Goal: Book appointment/travel/reservation

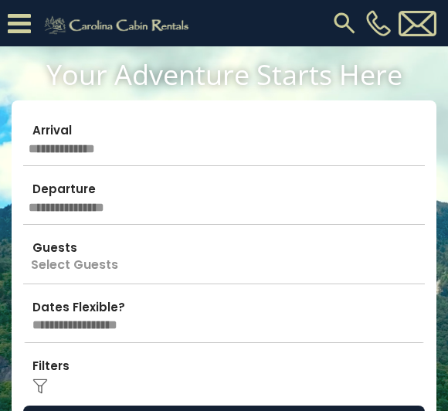
click at [282, 134] on input "text" at bounding box center [224, 139] width 402 height 54
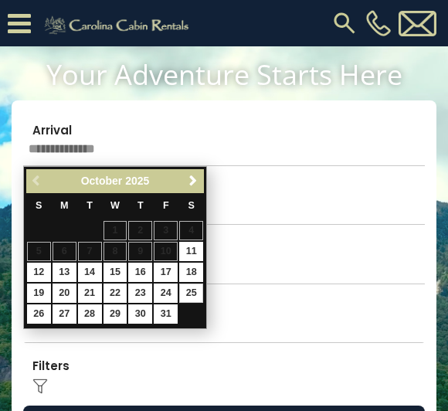
click at [191, 294] on link "25" at bounding box center [191, 292] width 24 height 19
type input "********"
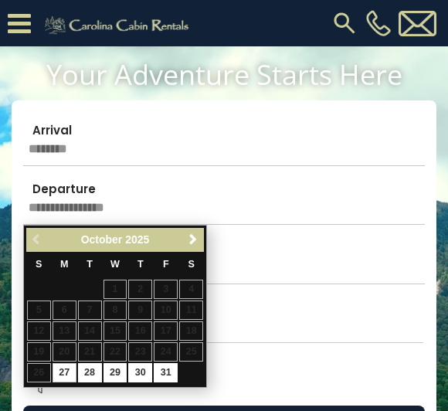
click at [169, 363] on link "31" at bounding box center [166, 372] width 24 height 19
type input "********"
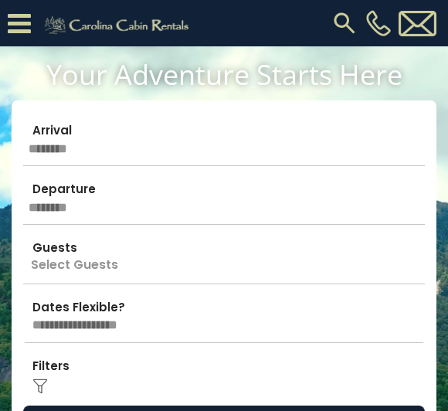
click at [253, 263] on p "Select Guests" at bounding box center [224, 256] width 402 height 54
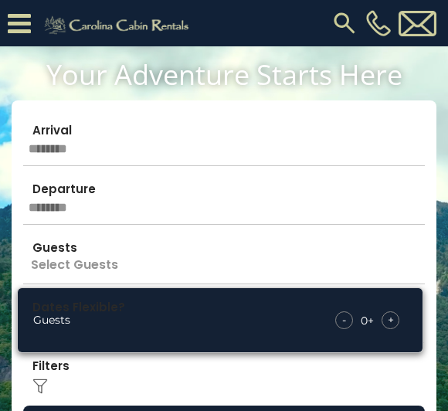
click at [392, 316] on span "+" at bounding box center [391, 319] width 6 height 15
click at [389, 320] on span "+" at bounding box center [391, 319] width 6 height 15
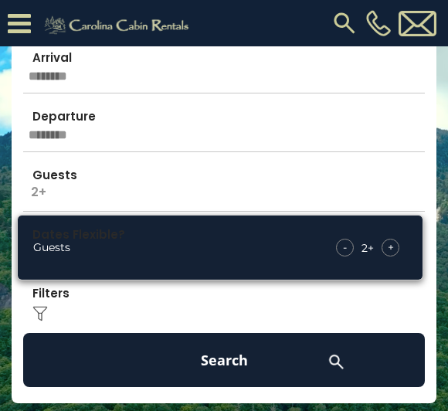
scroll to position [112, 0]
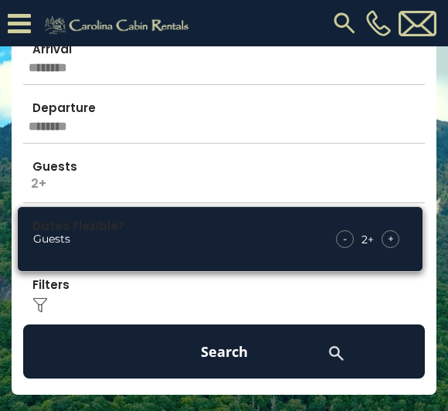
click at [306, 295] on div "Click to Choose" at bounding box center [224, 293] width 402 height 54
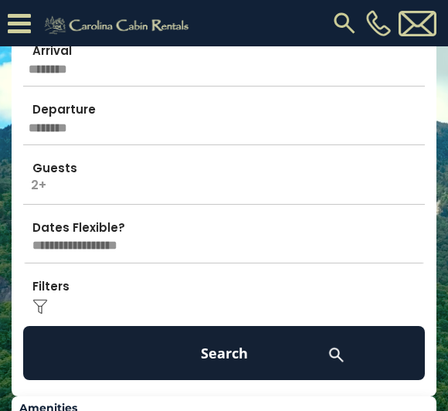
scroll to position [115, 0]
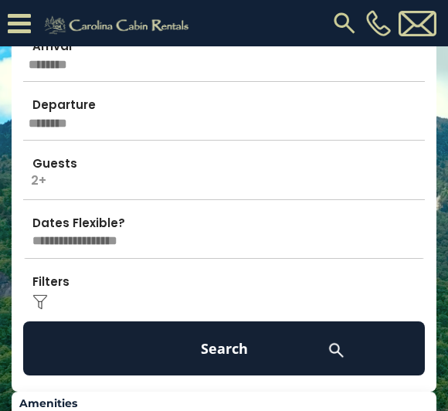
click at [276, 338] on button "Search" at bounding box center [224, 348] width 402 height 54
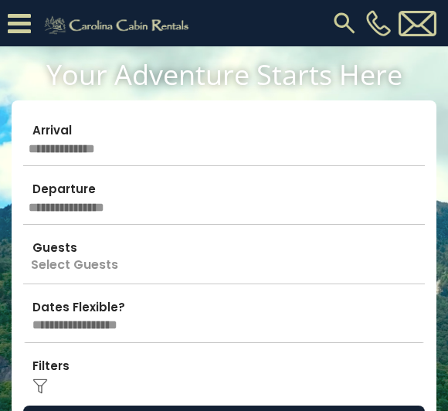
click at [304, 145] on input "text" at bounding box center [224, 139] width 402 height 54
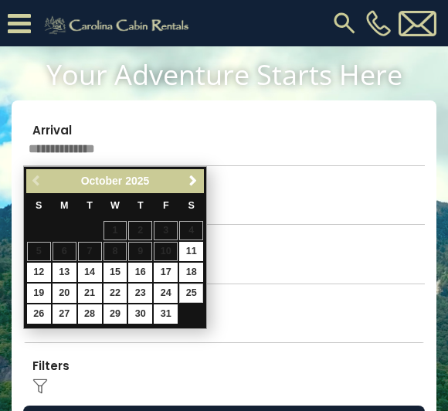
click at [190, 297] on link "25" at bounding box center [191, 292] width 24 height 19
type input "********"
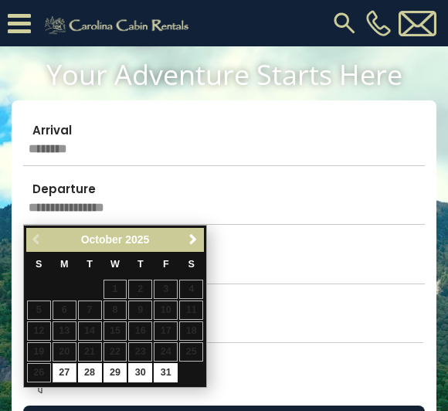
click at [167, 369] on link "31" at bounding box center [166, 372] width 24 height 19
type input "********"
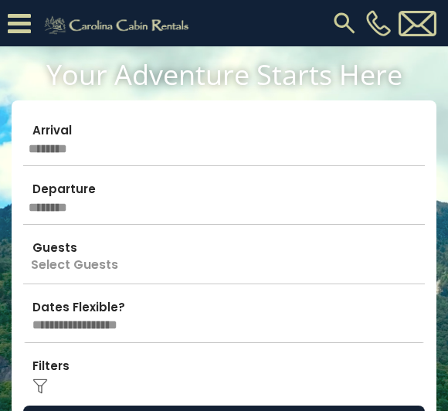
click at [193, 266] on p "Select Guests" at bounding box center [224, 256] width 402 height 54
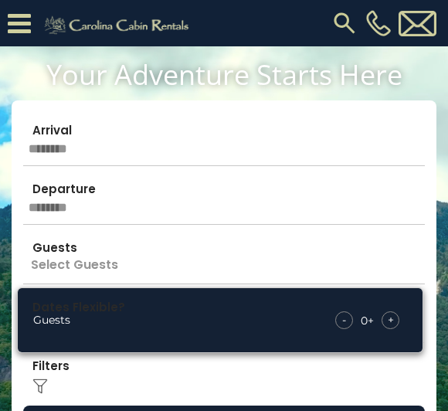
click at [393, 316] on span "+" at bounding box center [391, 319] width 6 height 15
click at [388, 321] on span "+" at bounding box center [391, 319] width 6 height 15
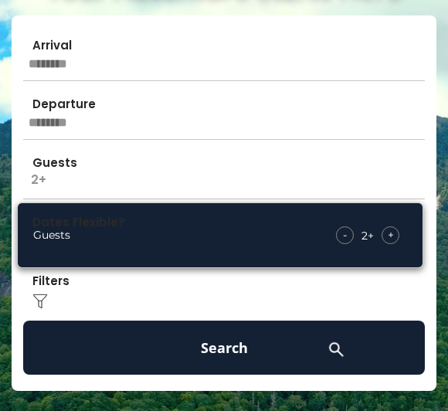
scroll to position [106, 0]
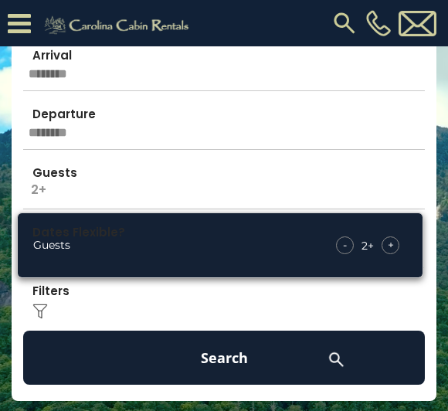
click at [40, 313] on img at bounding box center [39, 310] width 15 height 15
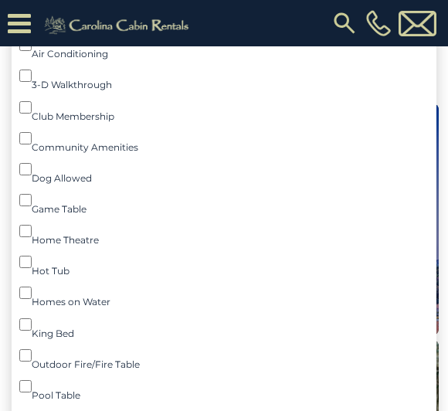
scroll to position [534, 0]
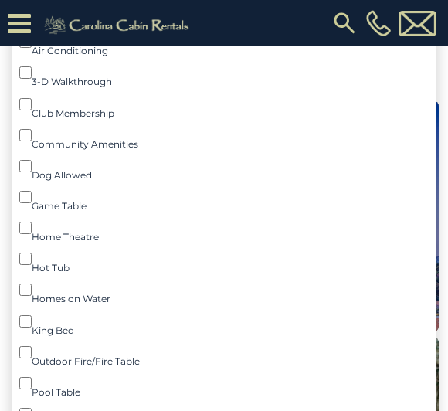
click at [15, 263] on div "Amenities Fireplace () Air Conditioning () 3-D Walkthrough () Club Membership (…" at bounding box center [224, 247] width 420 height 550
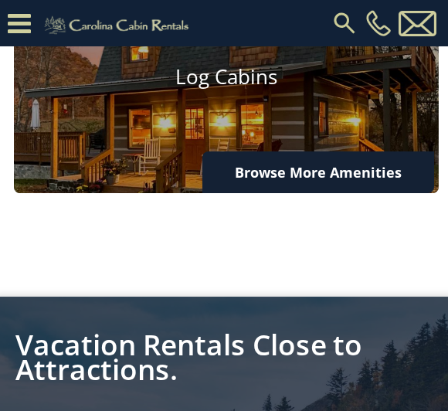
scroll to position [2921, 0]
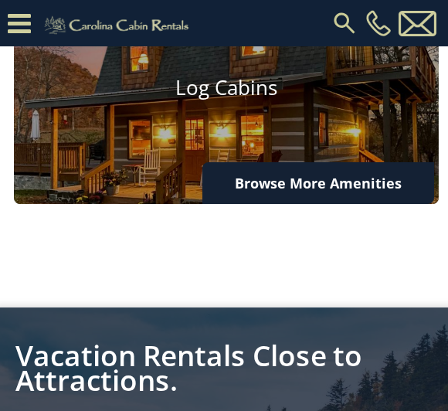
click at [322, 97] on h4 "Log Cabins" at bounding box center [226, 88] width 425 height 24
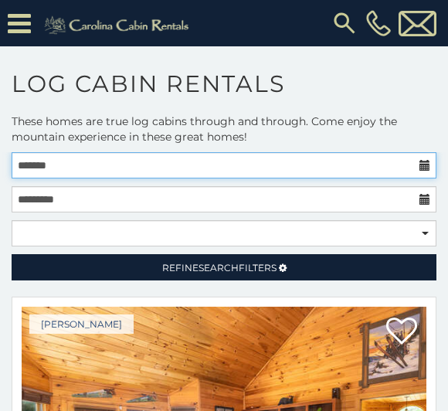
click at [286, 168] on input "text" at bounding box center [224, 165] width 425 height 26
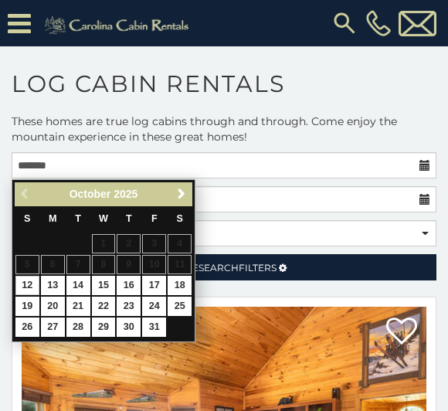
click at [180, 303] on link "25" at bounding box center [180, 306] width 24 height 19
type input "**********"
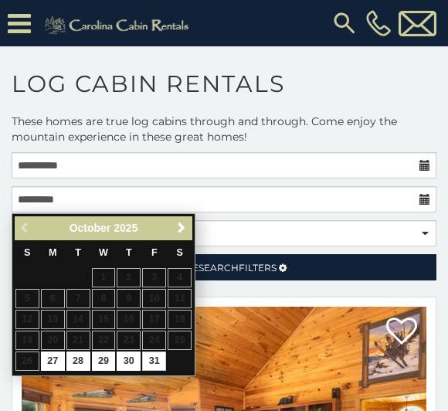
click at [158, 359] on link "31" at bounding box center [154, 360] width 24 height 19
type input "**********"
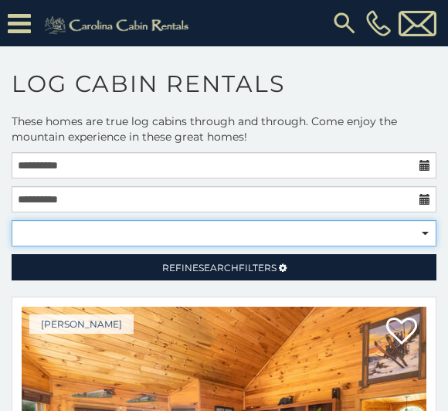
click at [307, 238] on select "**********" at bounding box center [224, 233] width 425 height 26
select select "*********"
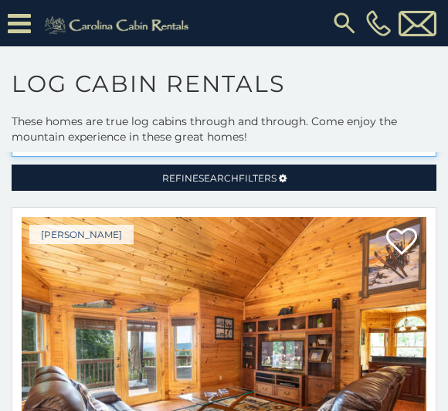
scroll to position [82, 0]
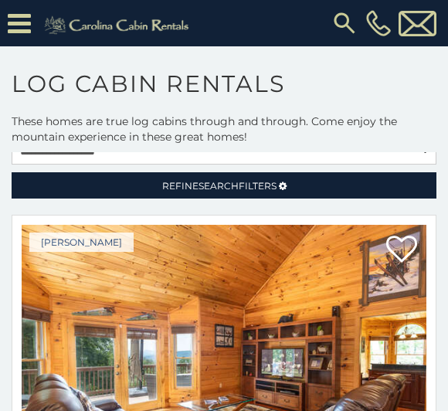
click at [236, 194] on link "Refine Search Filters" at bounding box center [224, 185] width 425 height 26
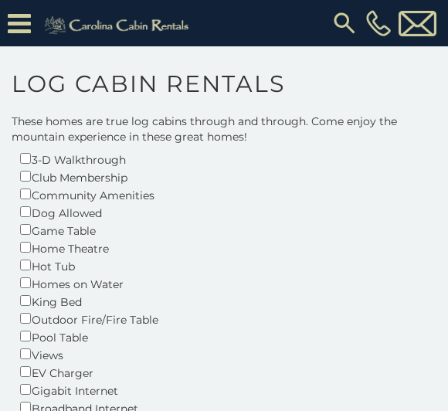
scroll to position [208, 0]
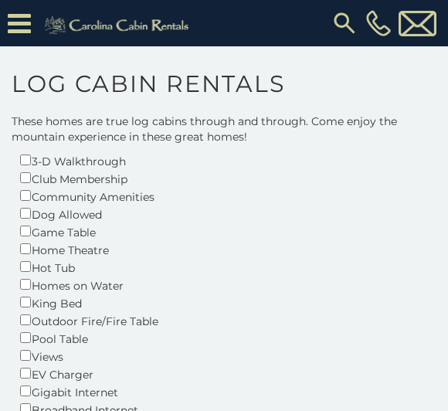
scroll to position [487, 0]
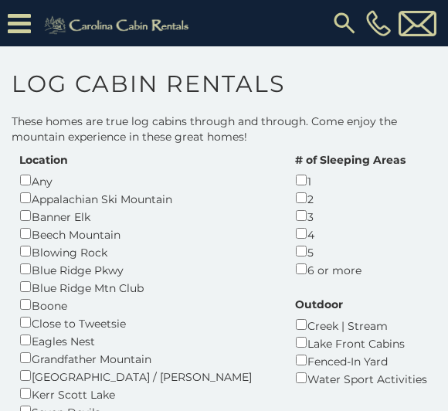
click at [295, 225] on div "3" at bounding box center [350, 216] width 110 height 18
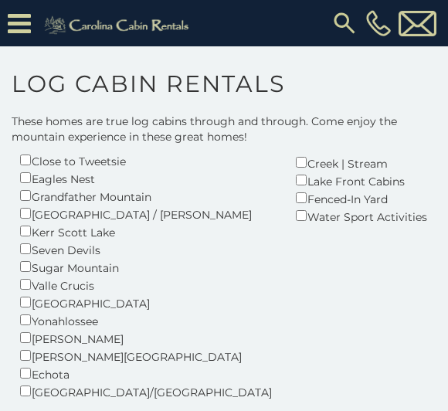
scroll to position [648, 0]
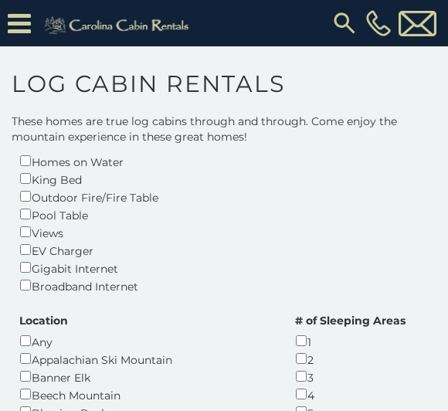
scroll to position [307, 0]
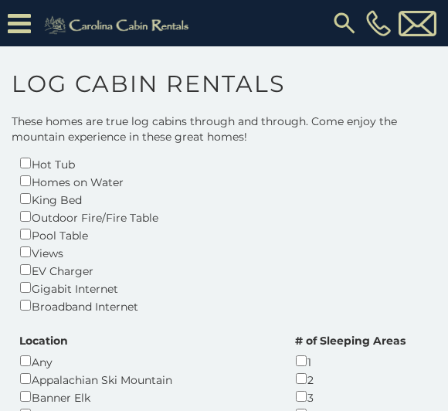
click at [20, 279] on div "Gigabit Internet" at bounding box center [88, 288] width 139 height 18
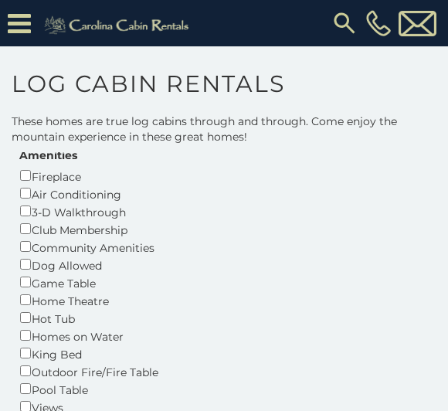
scroll to position [219, 0]
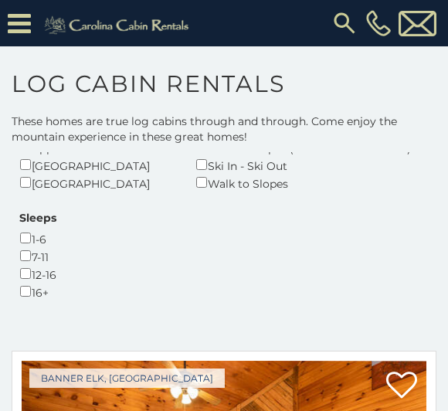
scroll to position [950, 0]
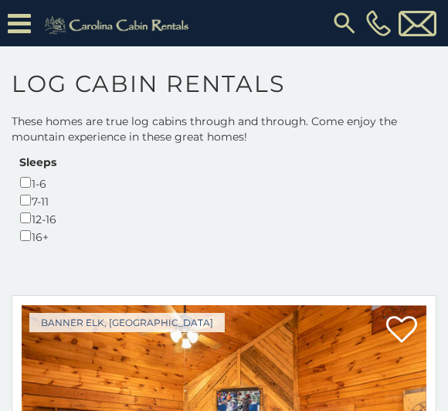
scroll to position [1003, 0]
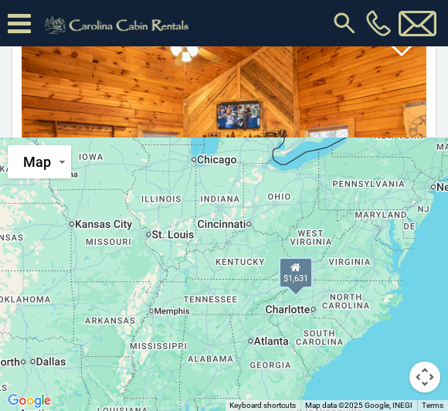
scroll to position [320, 0]
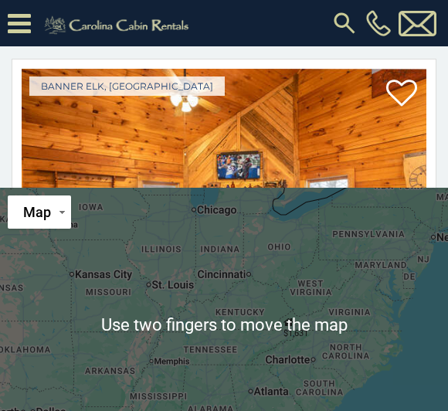
scroll to position [262, 0]
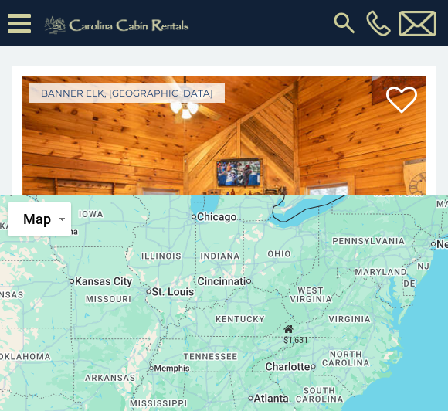
click at [146, 398] on span "(8 reviews)" at bounding box center [143, 408] width 70 height 20
click at [53, 395] on span at bounding box center [61, 407] width 79 height 24
click at [152, 398] on span "(8 reviews)" at bounding box center [143, 408] width 70 height 20
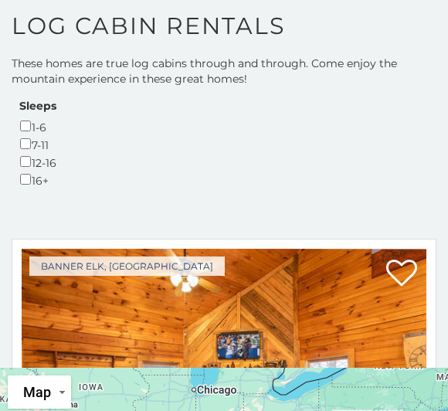
scroll to position [0, 0]
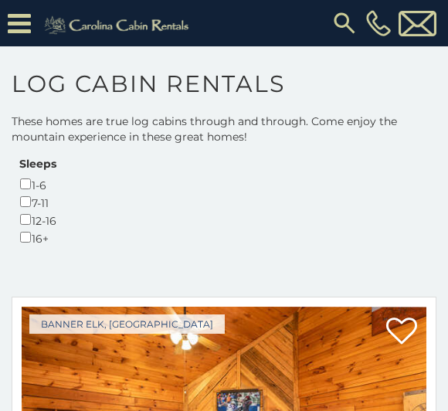
click at [20, 24] on icon at bounding box center [19, 23] width 23 height 27
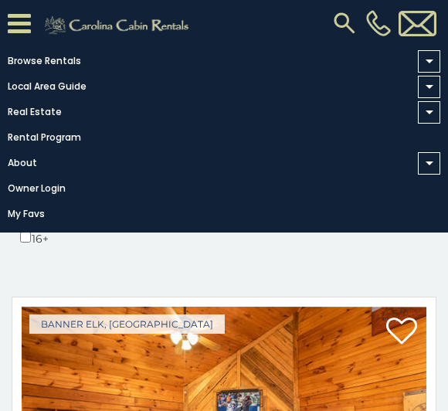
click at [41, 53] on link "Browse Rentals" at bounding box center [220, 61] width 440 height 22
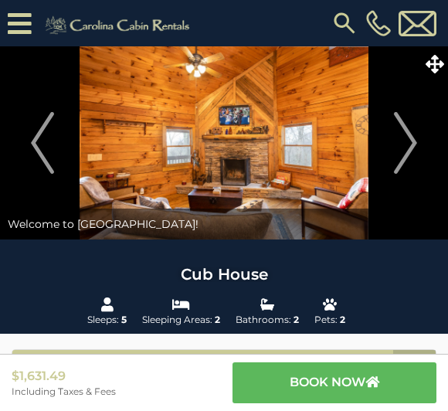
click at [436, 68] on icon at bounding box center [435, 64] width 19 height 19
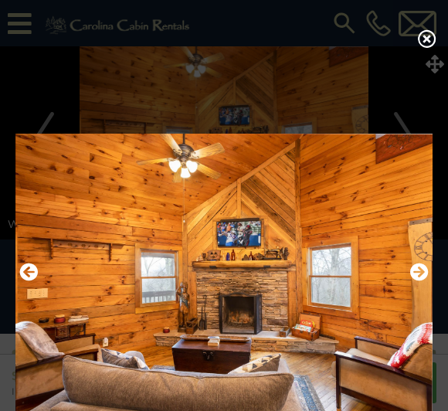
click at [424, 277] on icon "Next" at bounding box center [419, 272] width 19 height 19
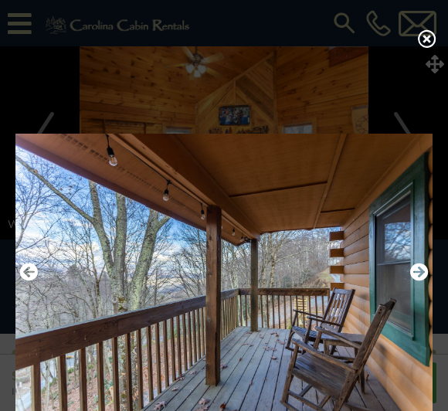
click at [430, 325] on img at bounding box center [223, 273] width 417 height 299
click at [422, 281] on icon "Next" at bounding box center [419, 272] width 19 height 19
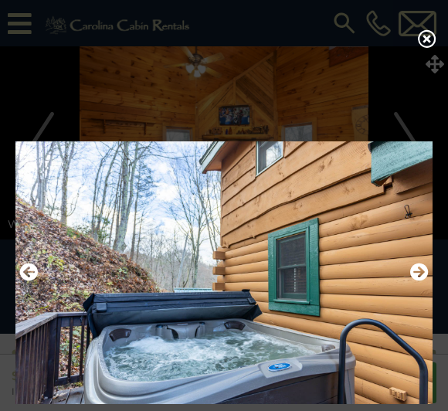
click at [419, 281] on icon "Next" at bounding box center [419, 272] width 19 height 19
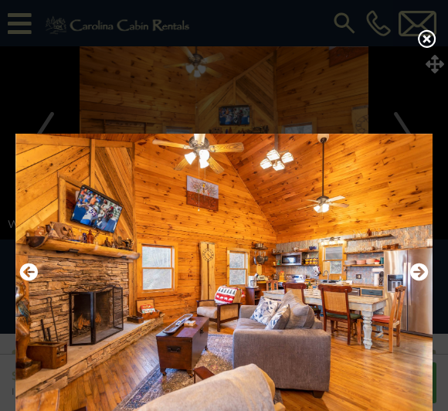
click at [412, 281] on icon "Next" at bounding box center [419, 272] width 19 height 19
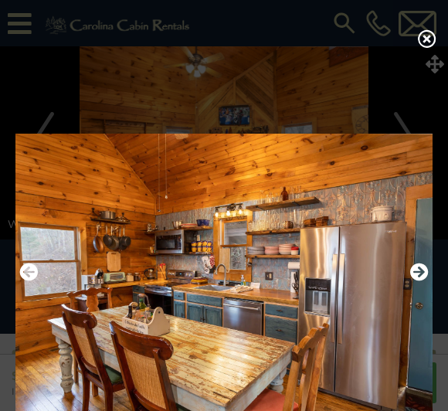
click at [415, 281] on icon "Next" at bounding box center [419, 272] width 19 height 19
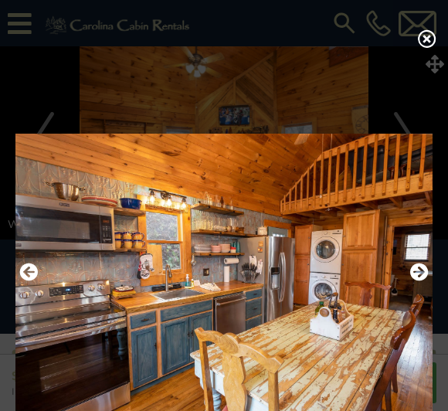
click at [419, 281] on icon "Next" at bounding box center [419, 272] width 19 height 19
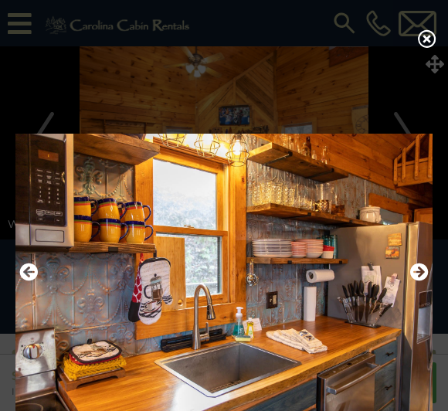
click at [415, 286] on button "Next" at bounding box center [419, 272] width 19 height 26
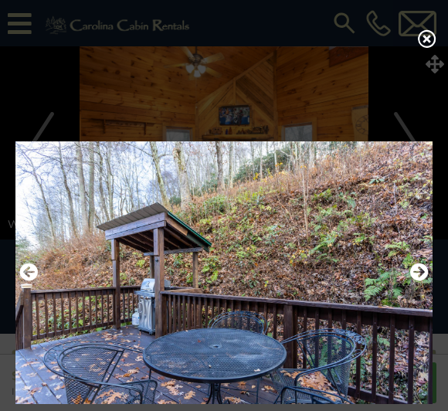
click at [415, 286] on button "Next" at bounding box center [419, 272] width 19 height 26
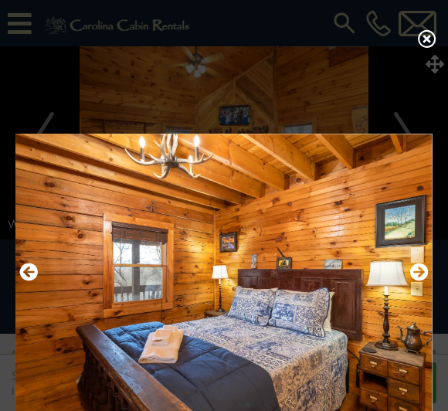
click at [423, 281] on icon "Next" at bounding box center [419, 272] width 19 height 19
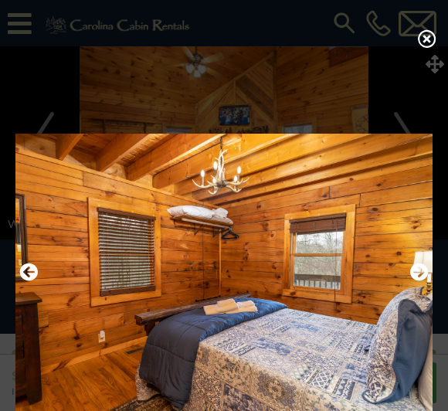
click at [417, 286] on button "Next" at bounding box center [419, 272] width 19 height 26
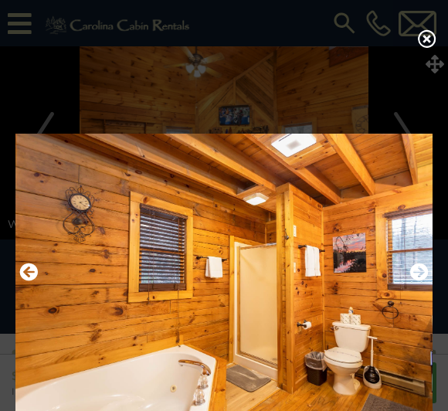
click at [416, 286] on button "Next" at bounding box center [419, 272] width 19 height 26
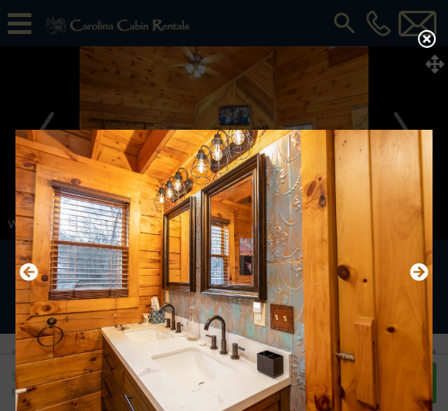
click at [411, 295] on img at bounding box center [223, 273] width 417 height 299
click at [413, 281] on icon "Next" at bounding box center [419, 272] width 19 height 19
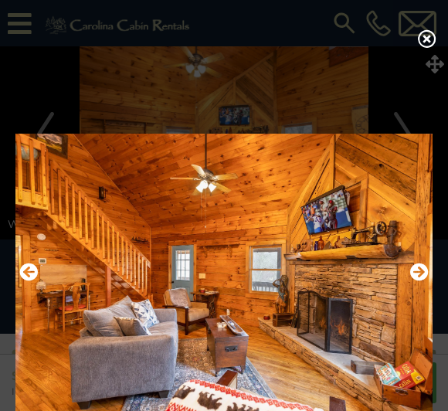
click at [420, 281] on icon "Next" at bounding box center [419, 272] width 19 height 19
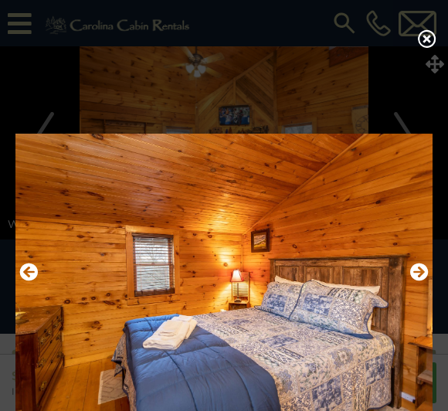
click at [417, 281] on icon "Next" at bounding box center [419, 272] width 19 height 19
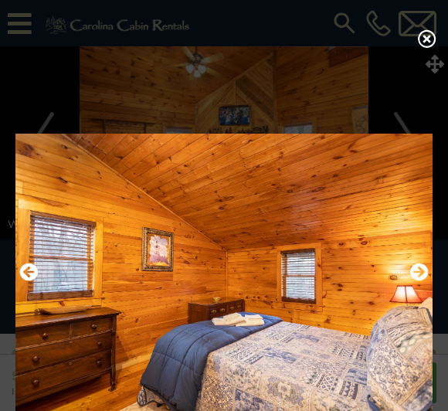
click at [409, 289] on img at bounding box center [223, 273] width 417 height 299
click at [419, 281] on icon "Next" at bounding box center [419, 272] width 19 height 19
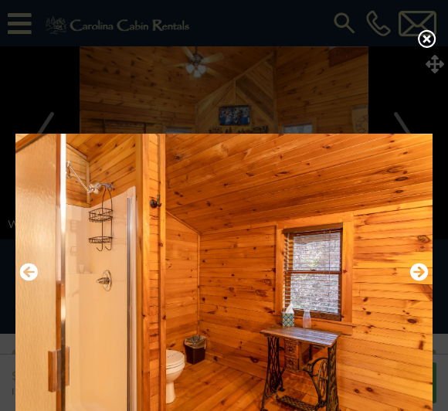
click at [422, 281] on icon "Next" at bounding box center [419, 272] width 19 height 19
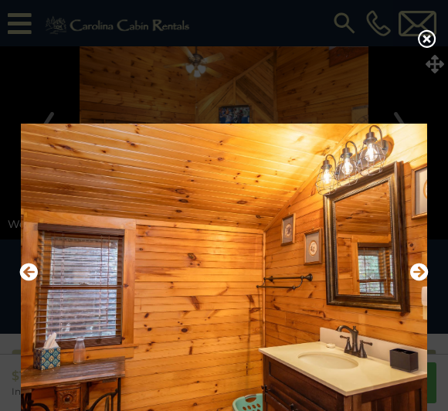
click at [419, 281] on icon "Next" at bounding box center [419, 272] width 19 height 19
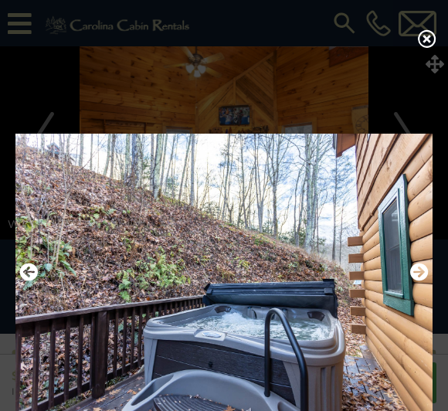
click at [415, 281] on icon "Next" at bounding box center [419, 272] width 19 height 19
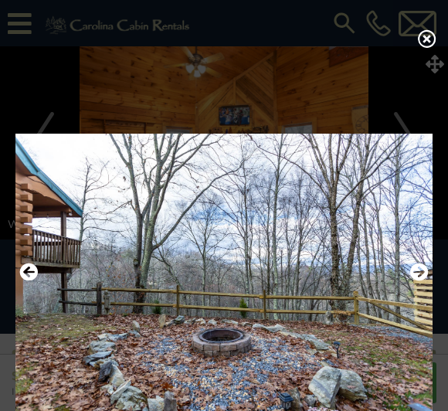
click at [413, 281] on icon "Next" at bounding box center [419, 272] width 19 height 19
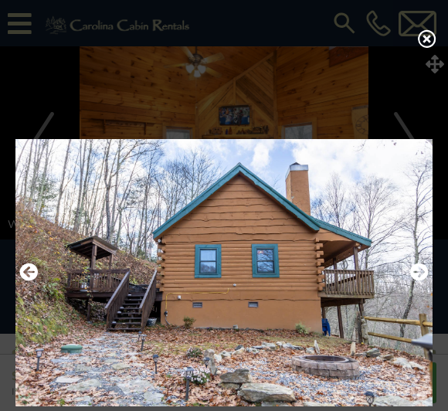
click at [420, 280] on icon "Next" at bounding box center [419, 272] width 19 height 19
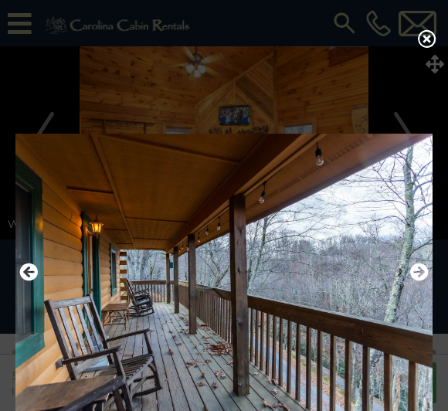
click at [419, 277] on icon "Next" at bounding box center [419, 272] width 19 height 19
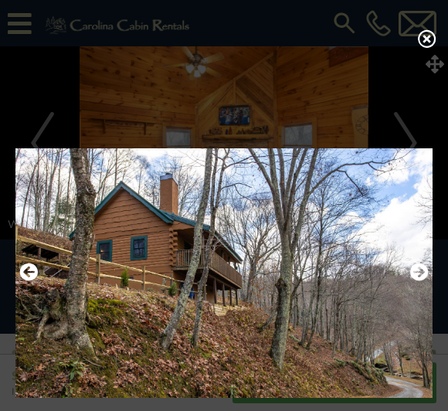
click at [417, 281] on icon "Next" at bounding box center [419, 272] width 19 height 19
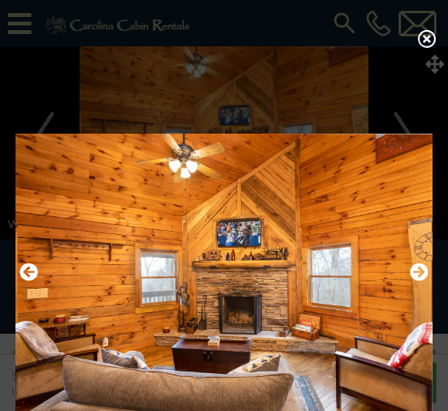
click at [417, 286] on button "Next" at bounding box center [419, 272] width 19 height 26
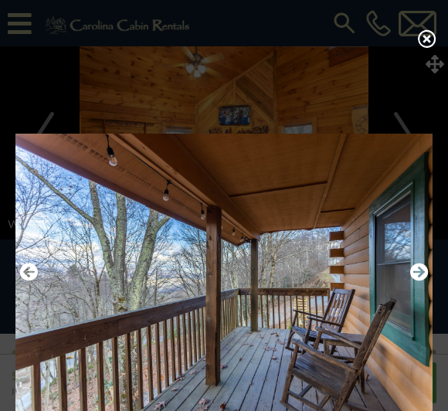
click at [420, 276] on icon "Next" at bounding box center [419, 272] width 19 height 19
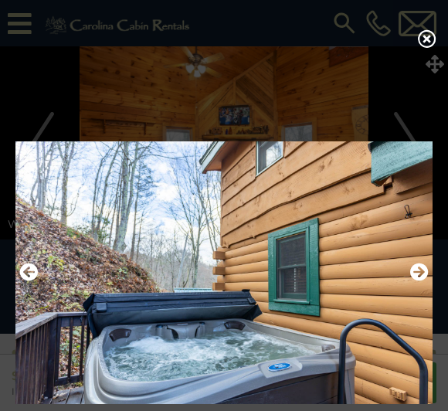
click at [422, 280] on icon "Next" at bounding box center [419, 272] width 19 height 19
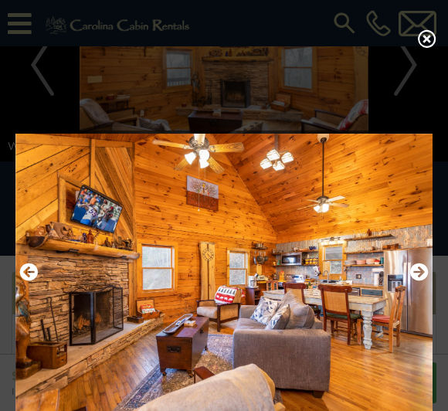
scroll to position [76, 0]
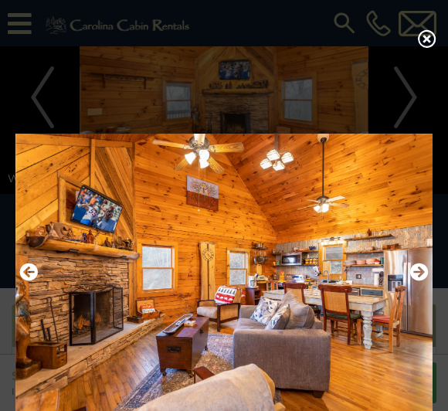
click at [425, 48] on icon at bounding box center [427, 38] width 19 height 19
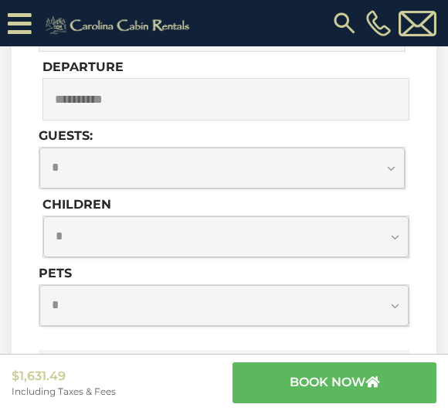
scroll to position [1279, 0]
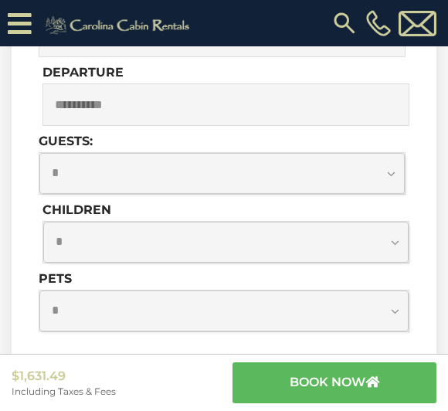
click at [395, 175] on select "**********" at bounding box center [221, 173] width 365 height 41
select select "*"
click at [375, 315] on select "**********" at bounding box center [223, 310] width 369 height 41
click at [385, 310] on select "**********" at bounding box center [223, 310] width 369 height 41
select select "*"
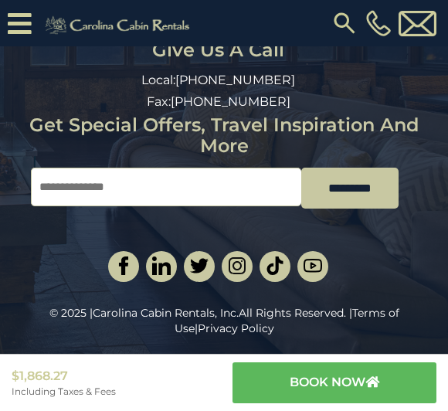
scroll to position [2531, 0]
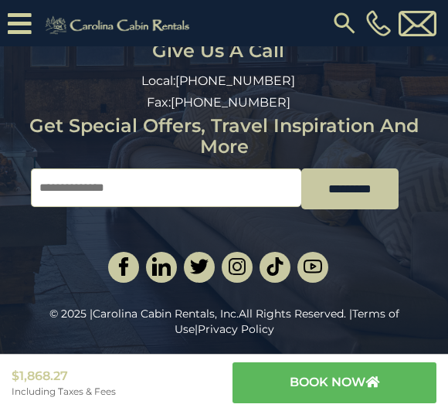
click at [16, 18] on icon at bounding box center [20, 23] width 24 height 27
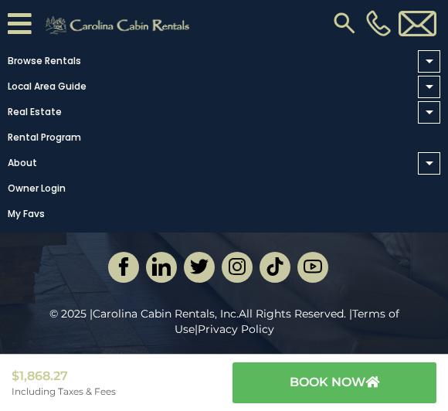
click at [29, 225] on link "My Favs" at bounding box center [220, 214] width 440 height 22
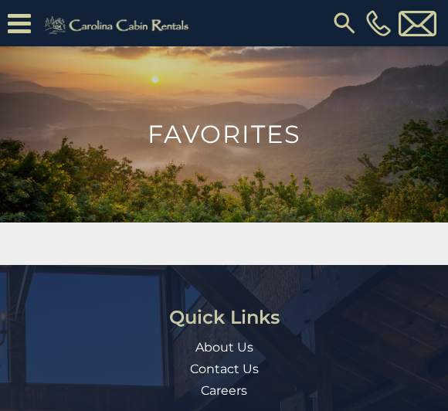
click at [250, 144] on h1 "Favorites" at bounding box center [224, 134] width 448 height 25
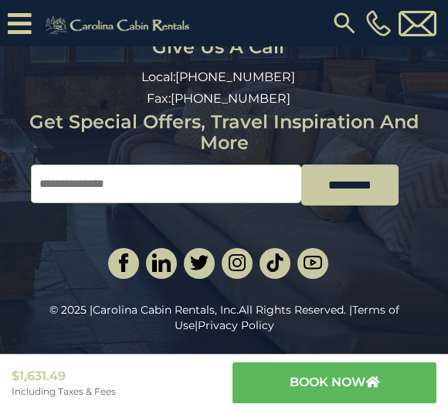
scroll to position [2532, 0]
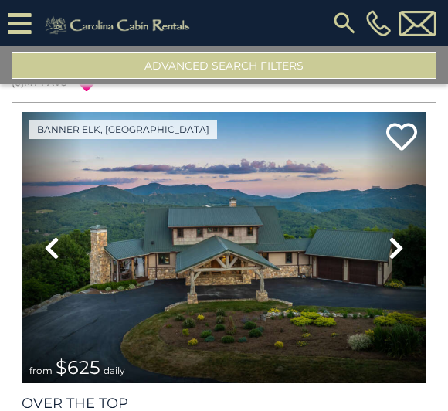
scroll to position [63, 0]
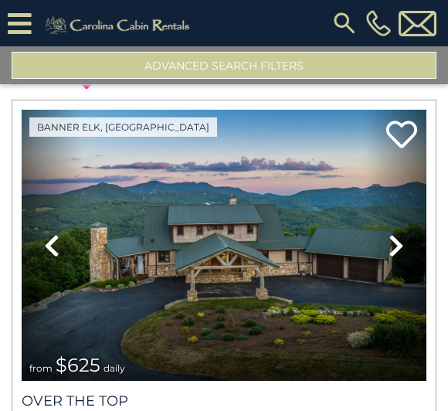
click at [398, 240] on icon at bounding box center [395, 245] width 15 height 25
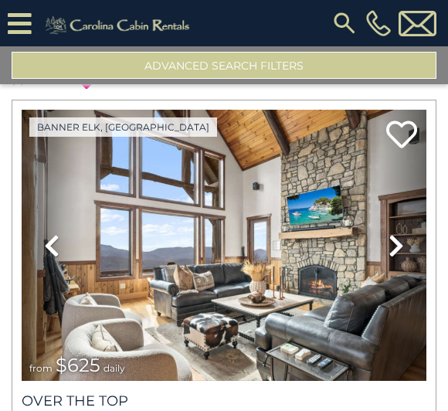
click at [395, 252] on icon at bounding box center [395, 245] width 15 height 25
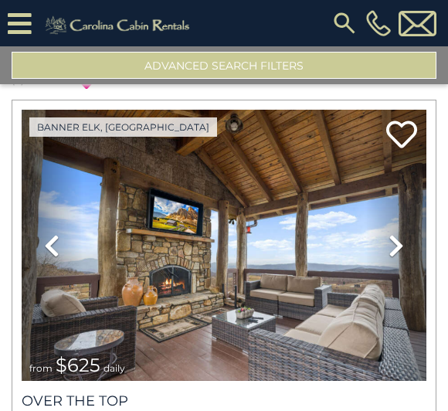
click at [395, 241] on icon at bounding box center [395, 245] width 15 height 25
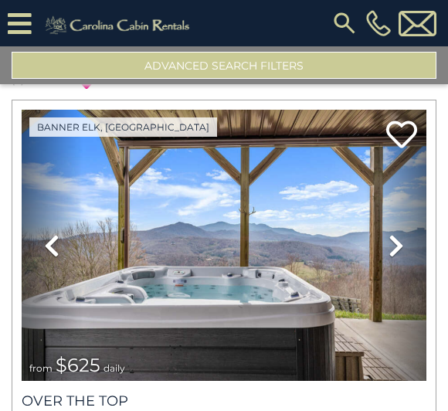
click at [398, 240] on icon at bounding box center [395, 245] width 15 height 25
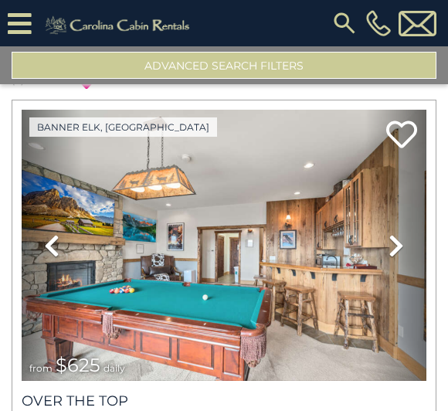
click at [399, 245] on icon at bounding box center [395, 245] width 15 height 25
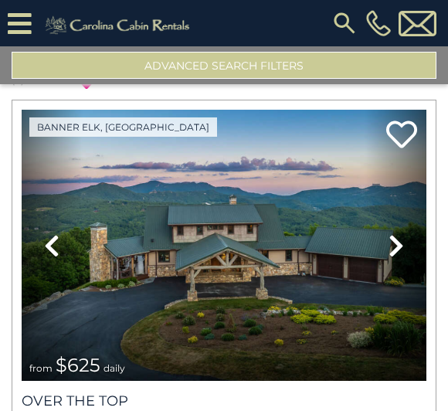
click at [398, 243] on icon at bounding box center [395, 245] width 15 height 25
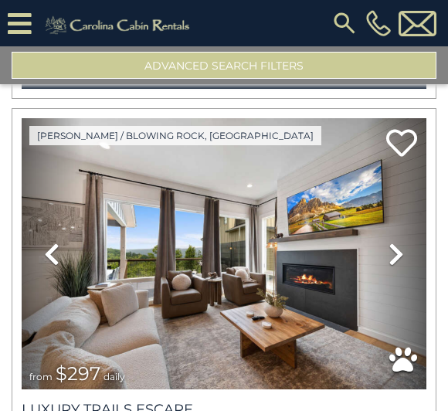
scroll to position [492, 0]
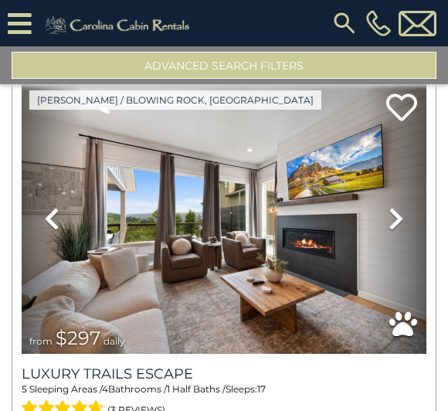
click at [393, 227] on icon at bounding box center [395, 218] width 15 height 25
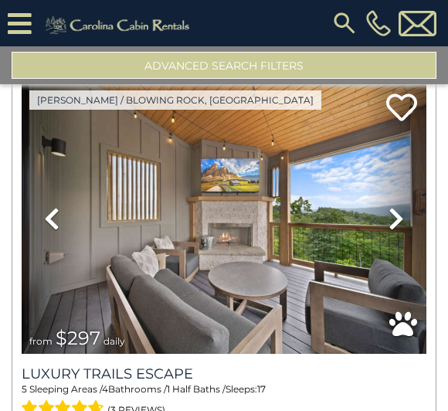
click at [402, 222] on icon at bounding box center [395, 218] width 15 height 25
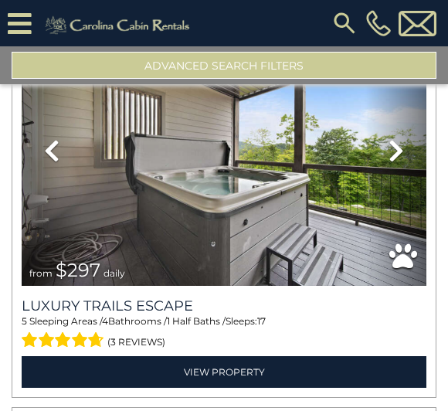
scroll to position [558, 0]
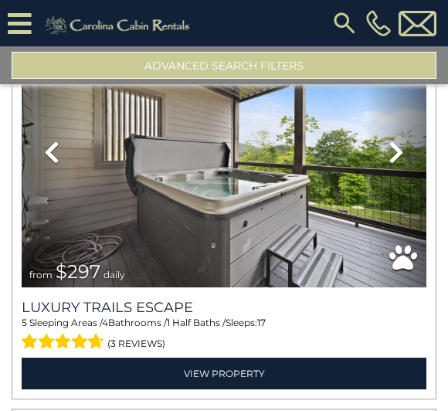
click at [323, 374] on link "View Property" at bounding box center [224, 374] width 405 height 32
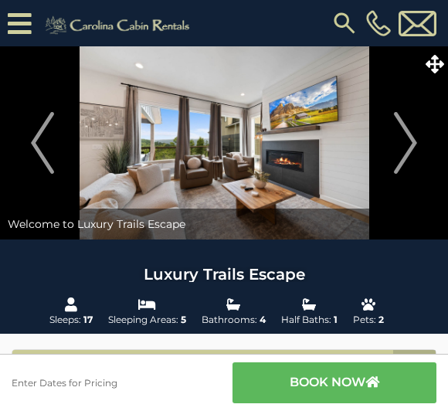
click at [415, 155] on img "Next" at bounding box center [405, 143] width 23 height 62
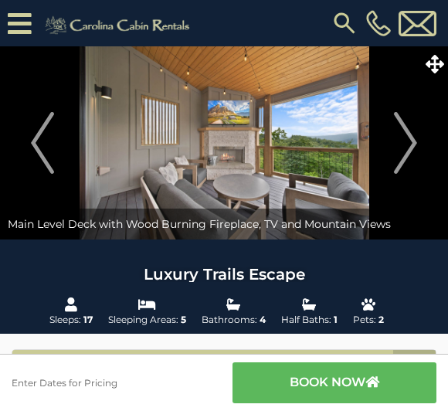
click at [416, 147] on img "Next" at bounding box center [405, 143] width 23 height 62
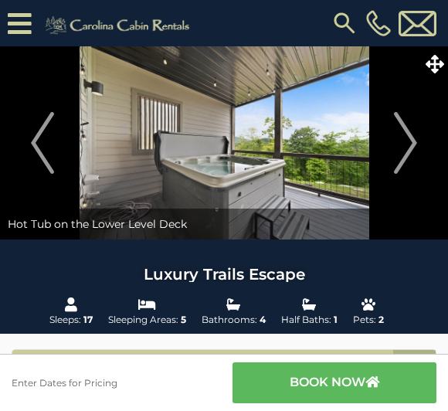
click at [413, 151] on img "Next" at bounding box center [405, 143] width 23 height 62
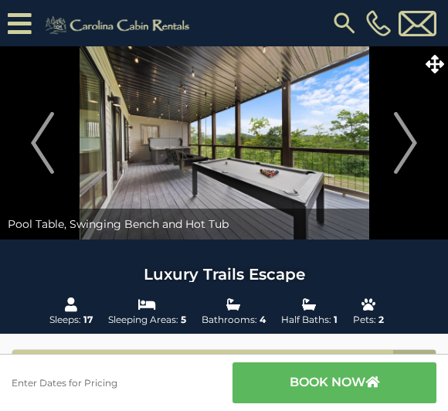
click at [413, 151] on img "Next" at bounding box center [405, 143] width 23 height 62
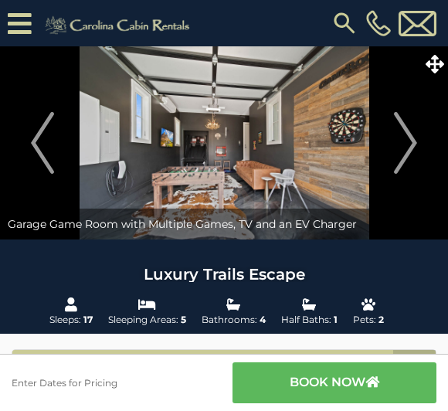
click at [406, 150] on img "Next" at bounding box center [405, 143] width 23 height 62
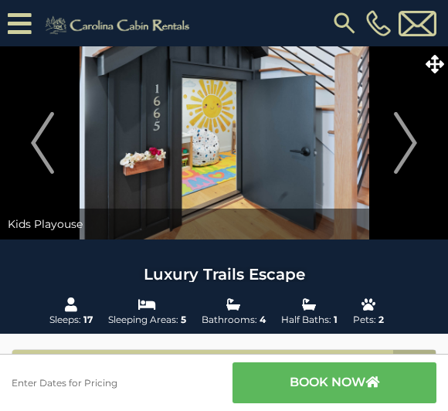
click at [409, 152] on img "Next" at bounding box center [405, 143] width 23 height 62
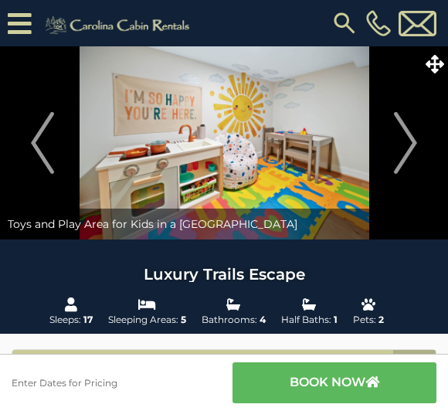
click at [411, 150] on img "Next" at bounding box center [405, 143] width 23 height 62
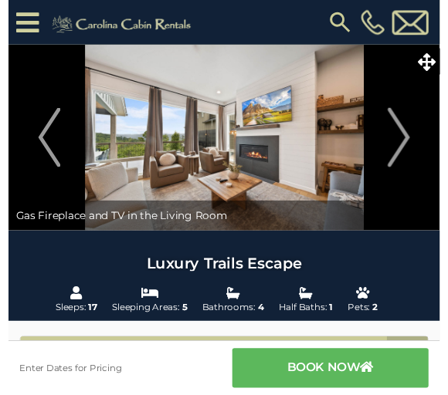
scroll to position [25, 0]
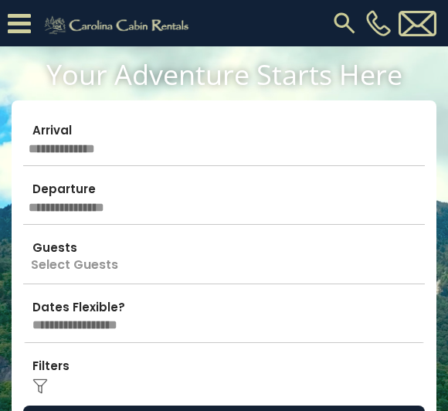
click at [21, 24] on icon at bounding box center [19, 23] width 23 height 27
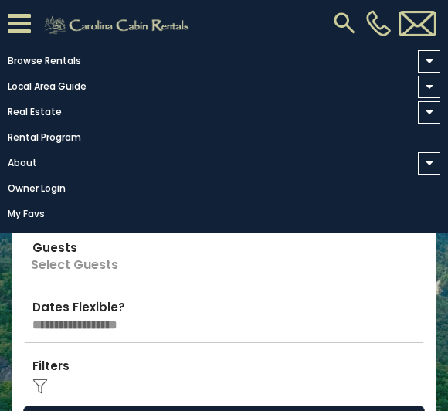
click at [56, 58] on link "Browse Rentals" at bounding box center [220, 61] width 440 height 22
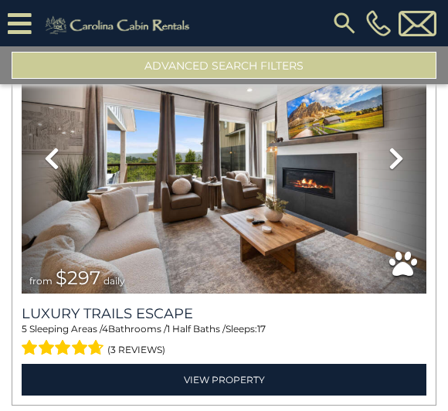
scroll to position [554, 0]
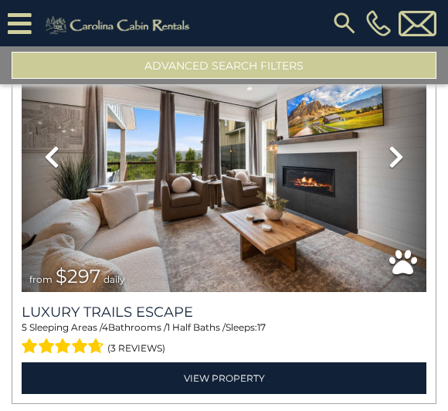
click at [371, 225] on link "Next" at bounding box center [395, 156] width 61 height 271
